Goal: Task Accomplishment & Management: Use online tool/utility

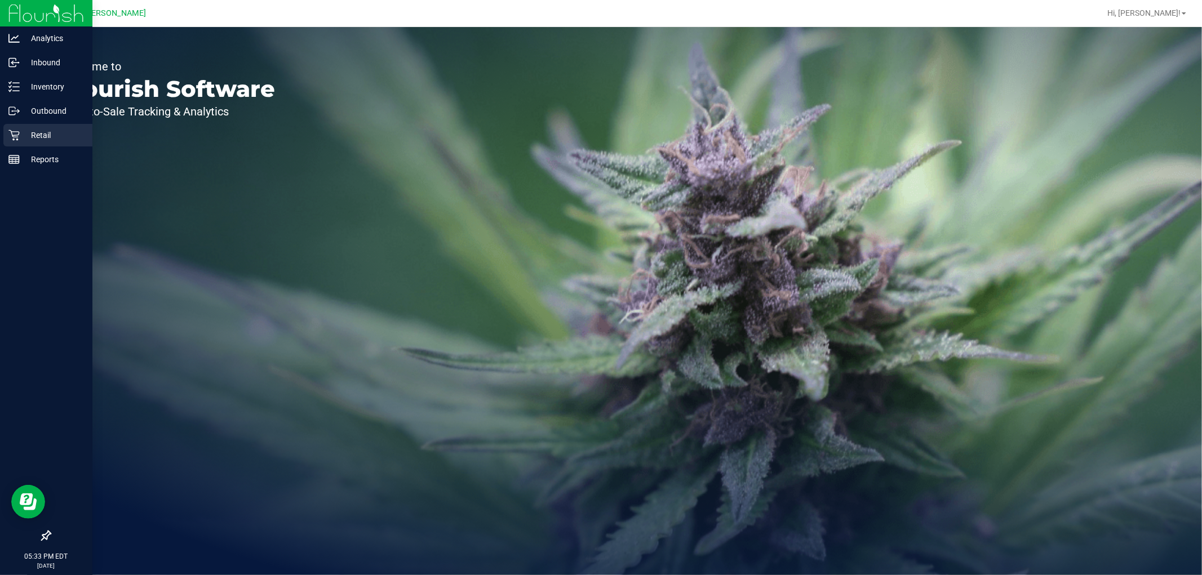
click at [39, 136] on p "Retail" at bounding box center [54, 135] width 68 height 14
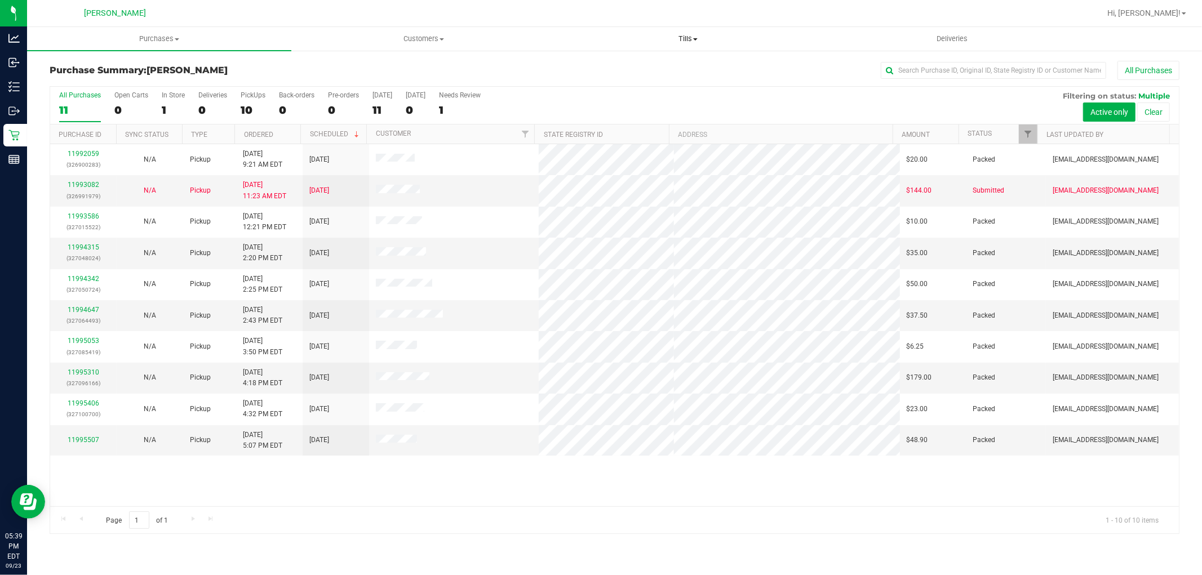
click at [685, 44] on uib-tab-heading "Tills Manage tills Reconcile e-payments" at bounding box center [687, 39] width 263 height 23
click at [648, 62] on li "Manage tills" at bounding box center [687, 68] width 264 height 14
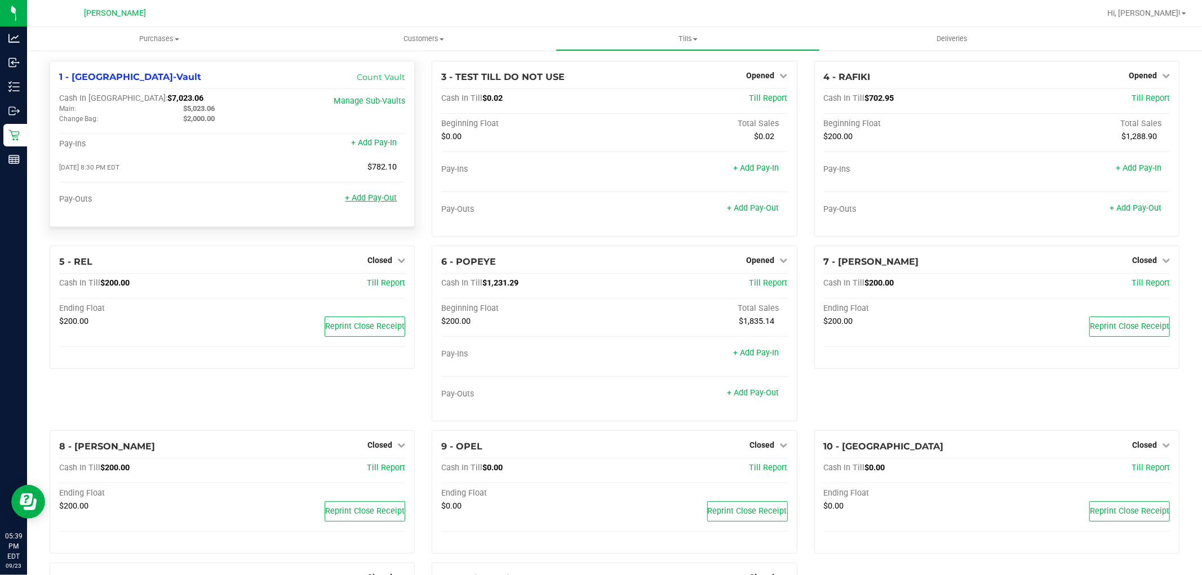
click at [392, 198] on link "+ Add Pay-Out" at bounding box center [371, 198] width 52 height 10
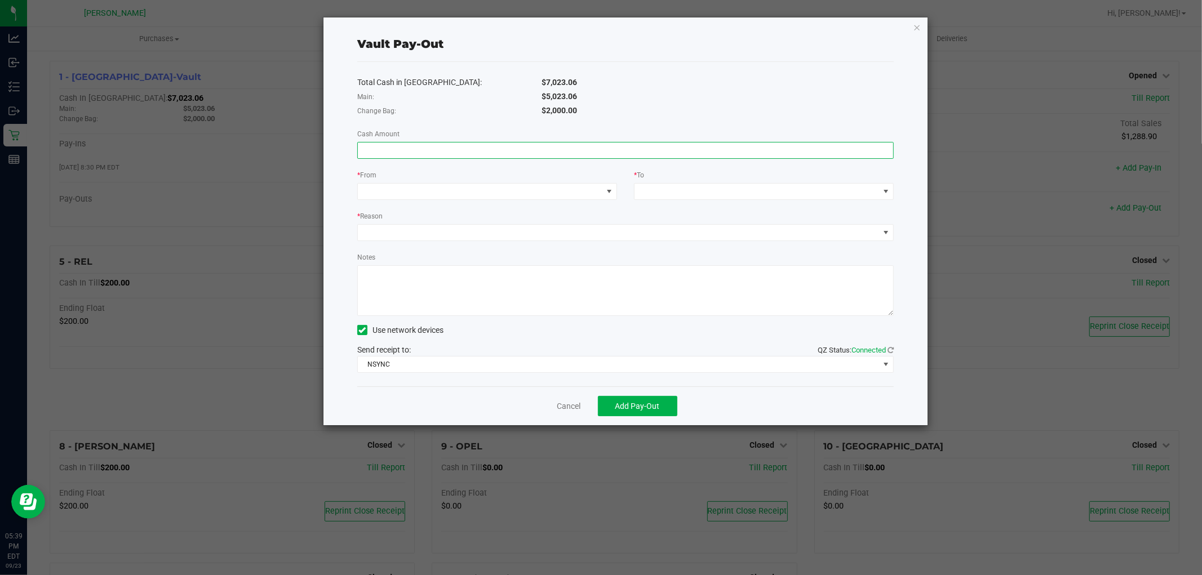
click at [553, 154] on input at bounding box center [625, 151] width 535 height 16
click at [592, 142] on span at bounding box center [625, 150] width 536 height 17
click at [570, 153] on input at bounding box center [625, 151] width 535 height 16
paste input "5023.06"
type input "$5,023.06"
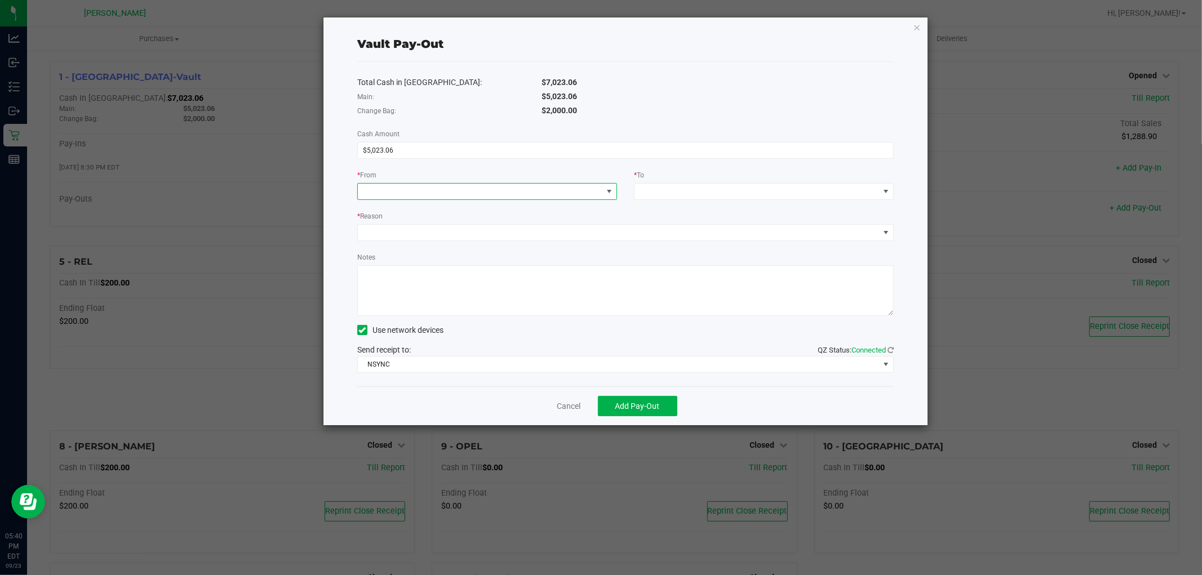
click at [552, 193] on span at bounding box center [480, 192] width 244 height 16
click at [420, 269] on div "Main ([GEOGRAPHIC_DATA]-Vault)" at bounding box center [425, 264] width 123 height 20
click at [704, 186] on span at bounding box center [756, 192] width 244 height 16
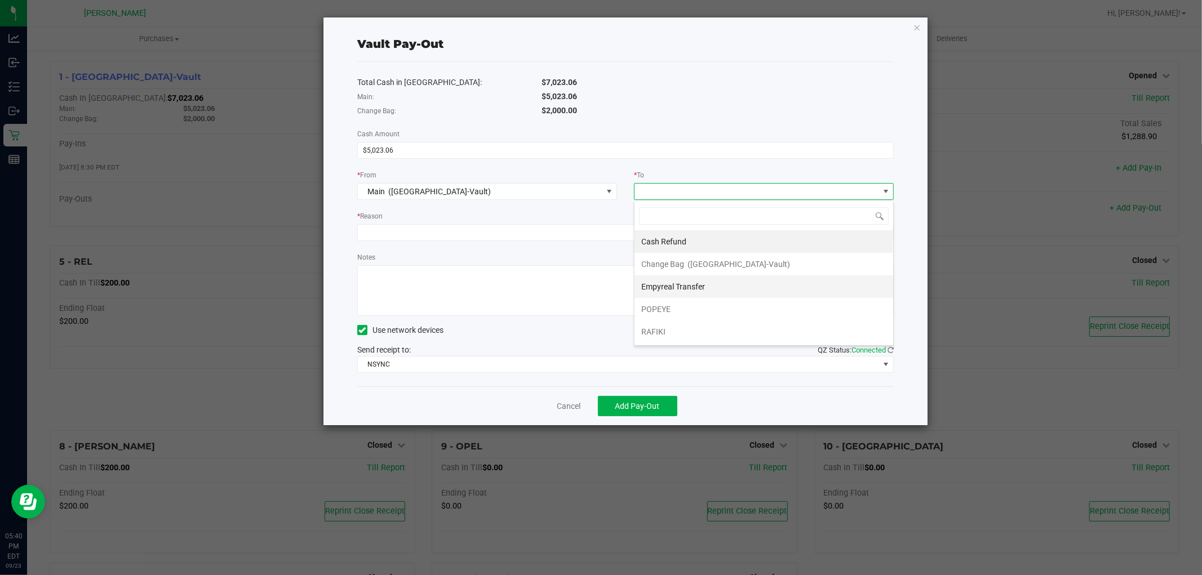
click at [669, 281] on div "Empyreal Transfer" at bounding box center [673, 287] width 65 height 20
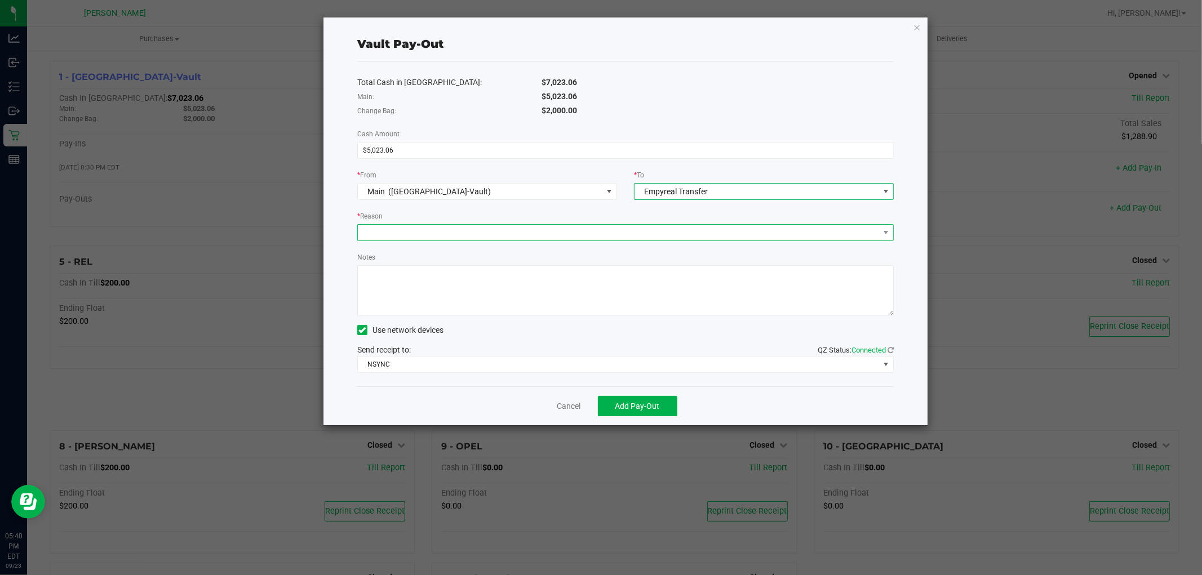
click at [488, 235] on span at bounding box center [618, 233] width 521 height 16
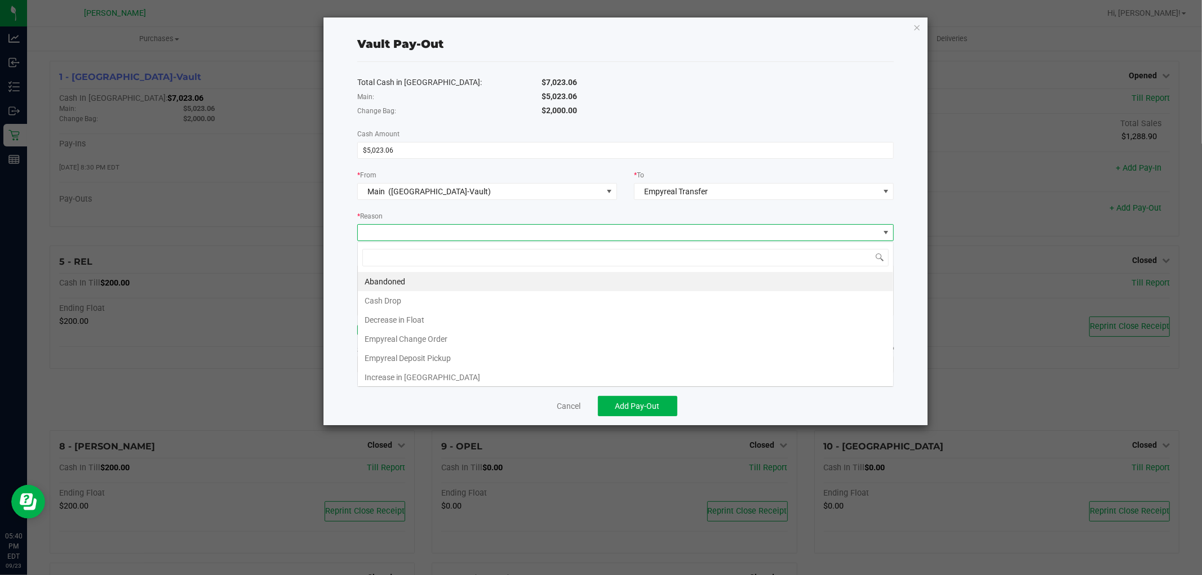
scroll to position [17, 536]
click at [413, 358] on li "Empyreal Deposit Pickup" at bounding box center [625, 358] width 535 height 19
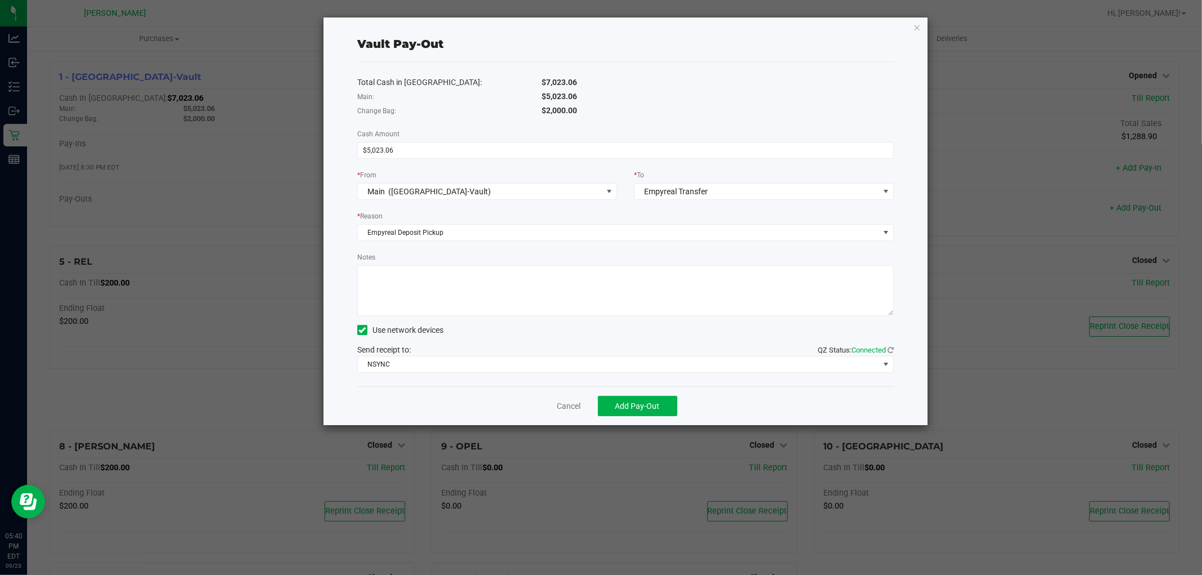
click at [478, 278] on textarea "Notes" at bounding box center [625, 290] width 536 height 51
paste textarea "5,023.06"
click at [389, 277] on textarea "Notes" at bounding box center [625, 290] width 536 height 51
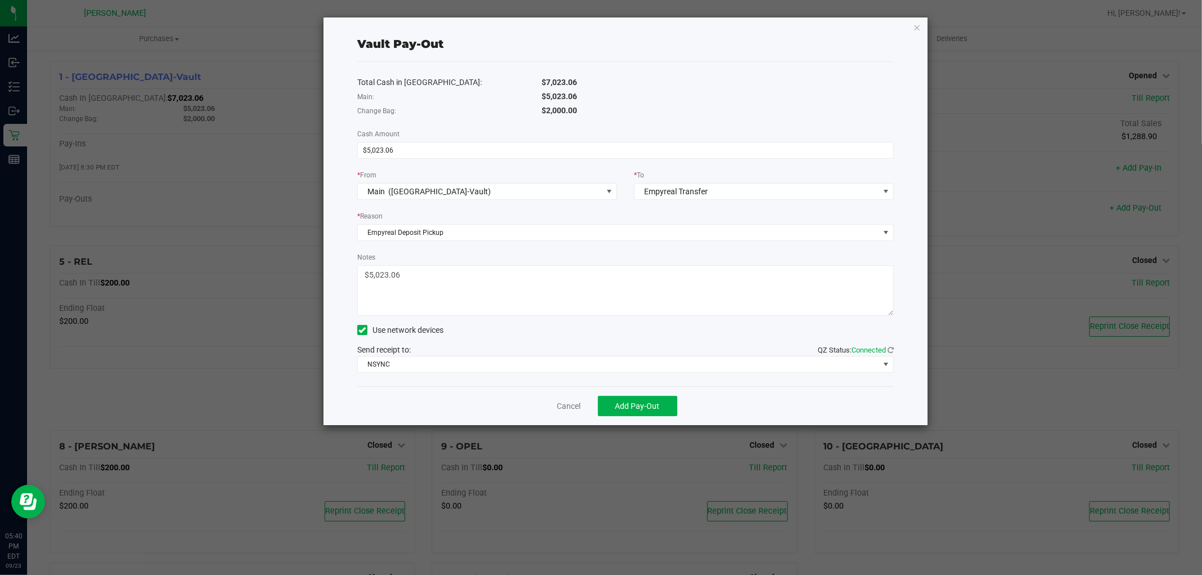
click at [398, 288] on textarea "Notes" at bounding box center [625, 290] width 536 height 51
type textarea "$5,023.06 SM"
click at [428, 370] on span "NSYNC" at bounding box center [618, 365] width 521 height 16
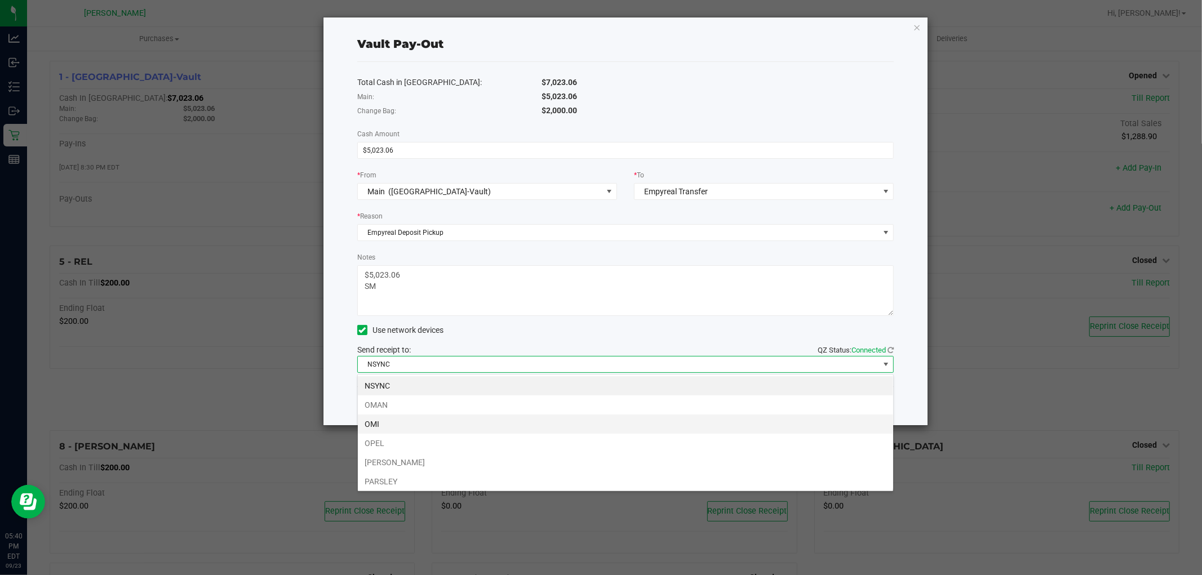
click at [401, 420] on li "OMI" at bounding box center [625, 424] width 535 height 19
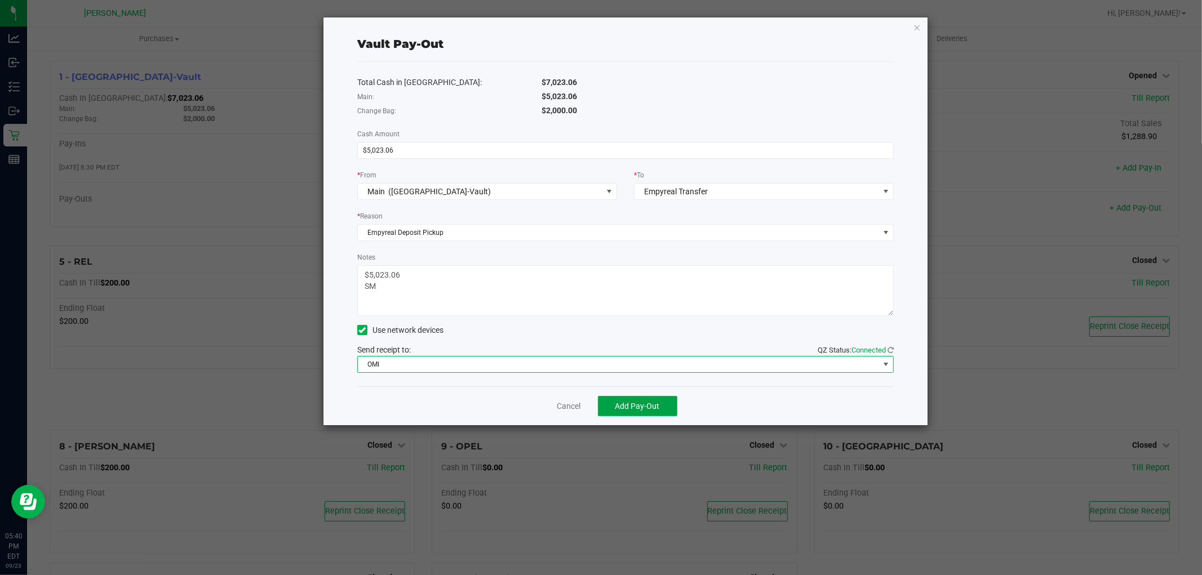
click at [627, 408] on span "Add Pay-Out" at bounding box center [637, 406] width 45 height 9
click at [570, 403] on link "Dismiss" at bounding box center [564, 407] width 27 height 12
